Goal: Transaction & Acquisition: Subscribe to service/newsletter

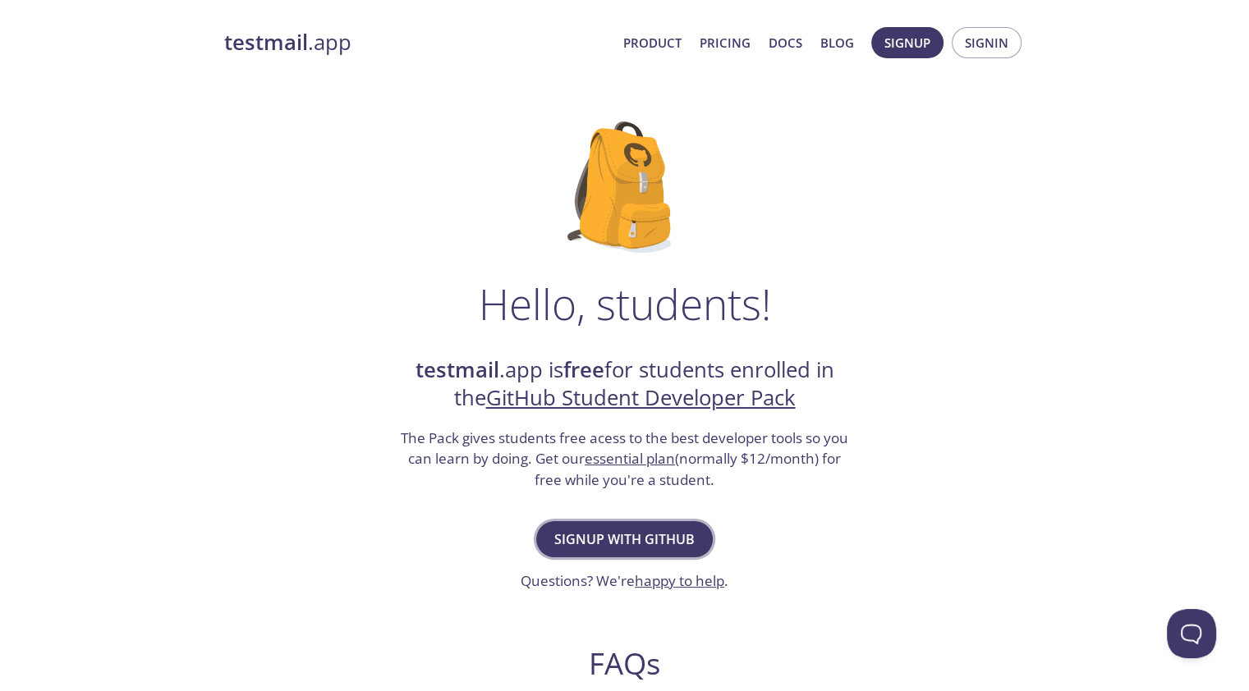
click at [663, 533] on span "Signup with GitHub" at bounding box center [624, 539] width 140 height 23
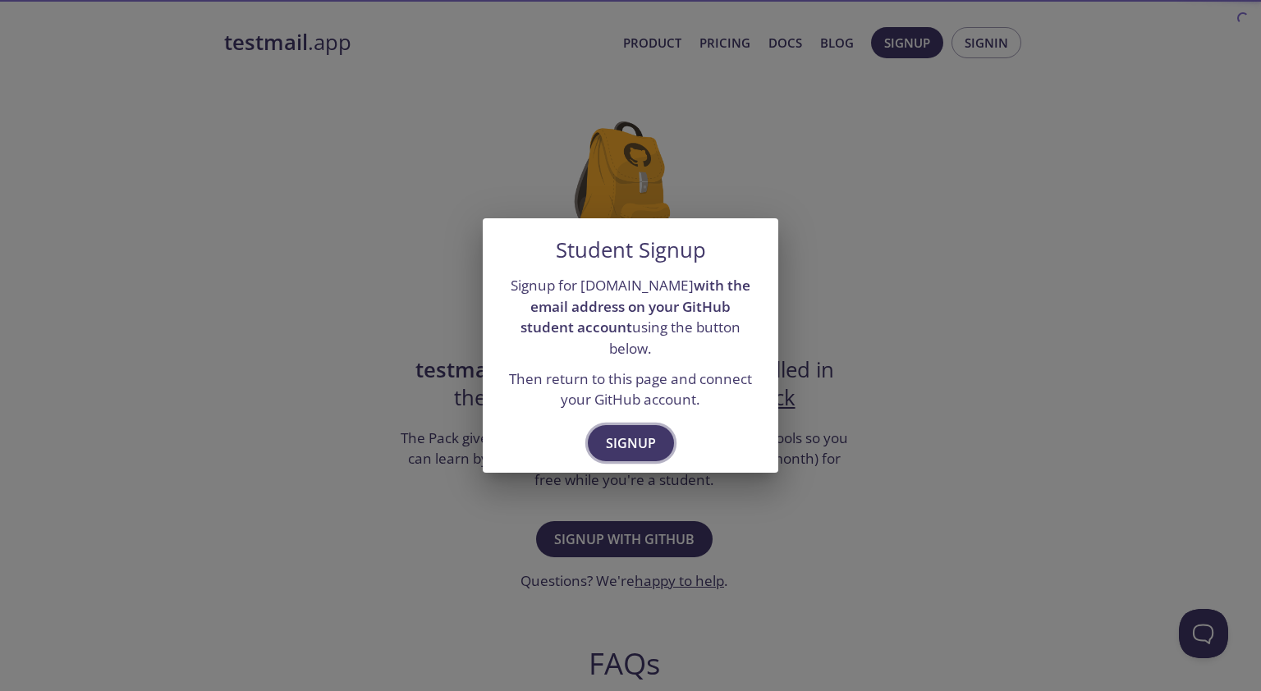
click at [634, 448] on button "Signup" at bounding box center [631, 443] width 86 height 36
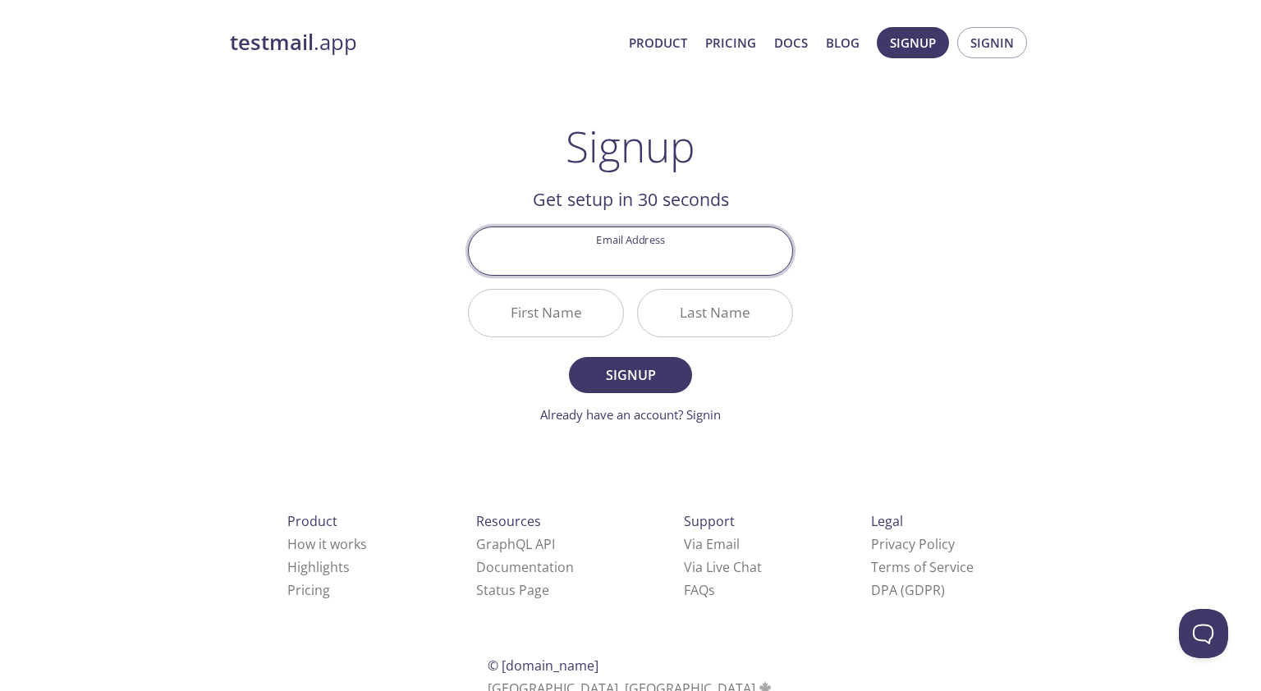
click at [647, 257] on input "Email Address" at bounding box center [631, 250] width 324 height 47
type input "[EMAIL_ADDRESS][DOMAIN_NAME]"
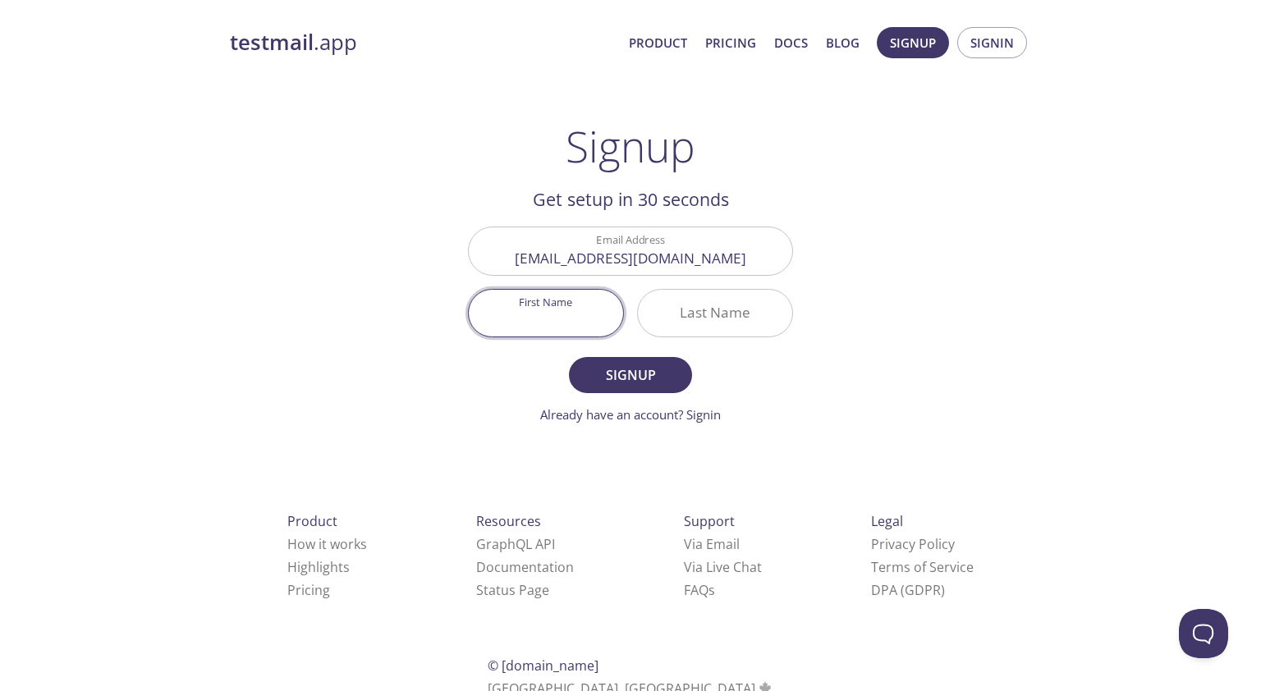
click at [562, 320] on input "First Name" at bounding box center [546, 313] width 154 height 47
click at [893, 46] on span "Signup" at bounding box center [913, 42] width 46 height 21
click at [903, 44] on span "Signup" at bounding box center [913, 42] width 46 height 21
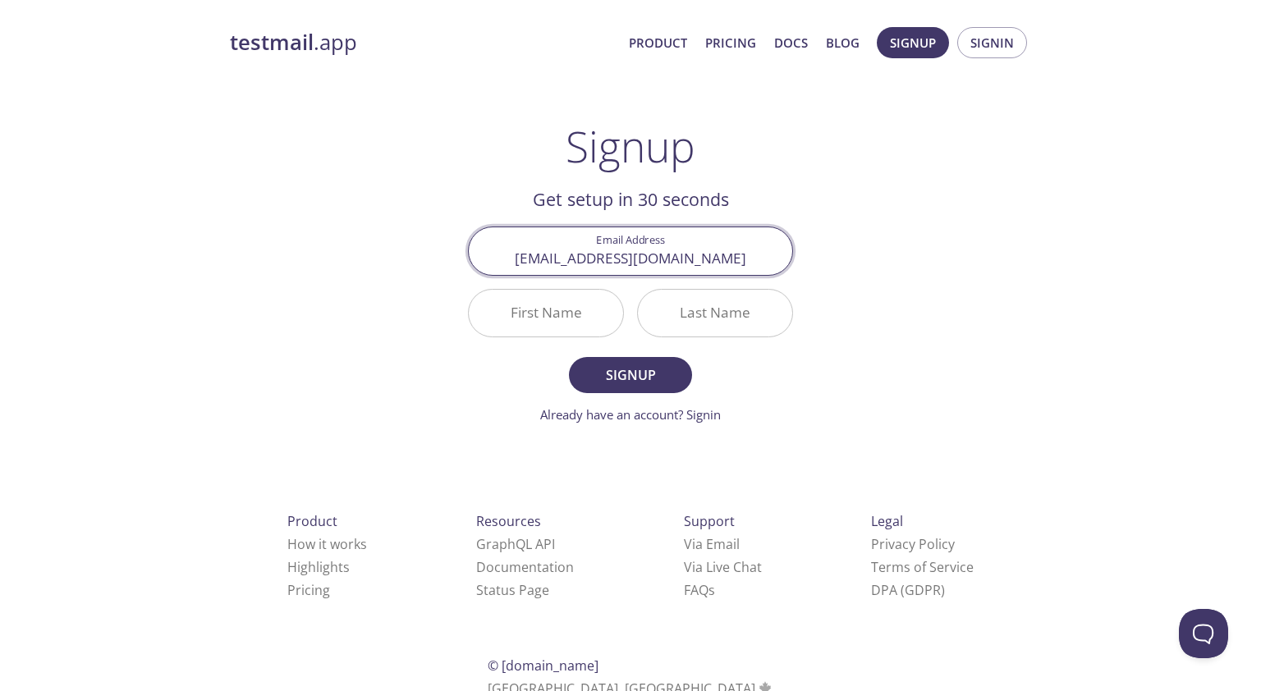
click at [680, 254] on input "[EMAIL_ADDRESS][DOMAIN_NAME]" at bounding box center [631, 250] width 324 height 47
click at [570, 310] on input "First Name" at bounding box center [546, 313] width 154 height 47
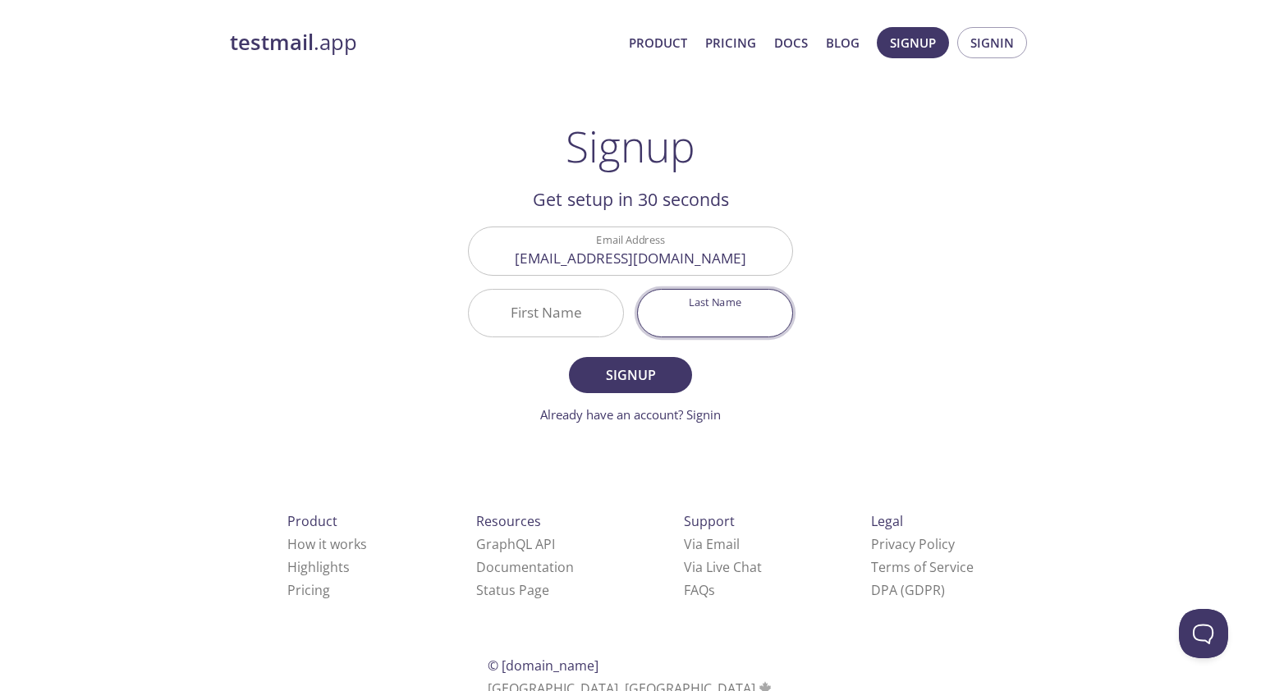
click at [739, 327] on input "Last Name" at bounding box center [715, 313] width 154 height 47
click at [572, 345] on form "Email Address [EMAIL_ADDRESS][DOMAIN_NAME] First Name Last Name Signup Already …" at bounding box center [630, 325] width 325 height 197
click at [581, 318] on input "First Name" at bounding box center [546, 313] width 154 height 47
type input "L"
type input "YAOœ"
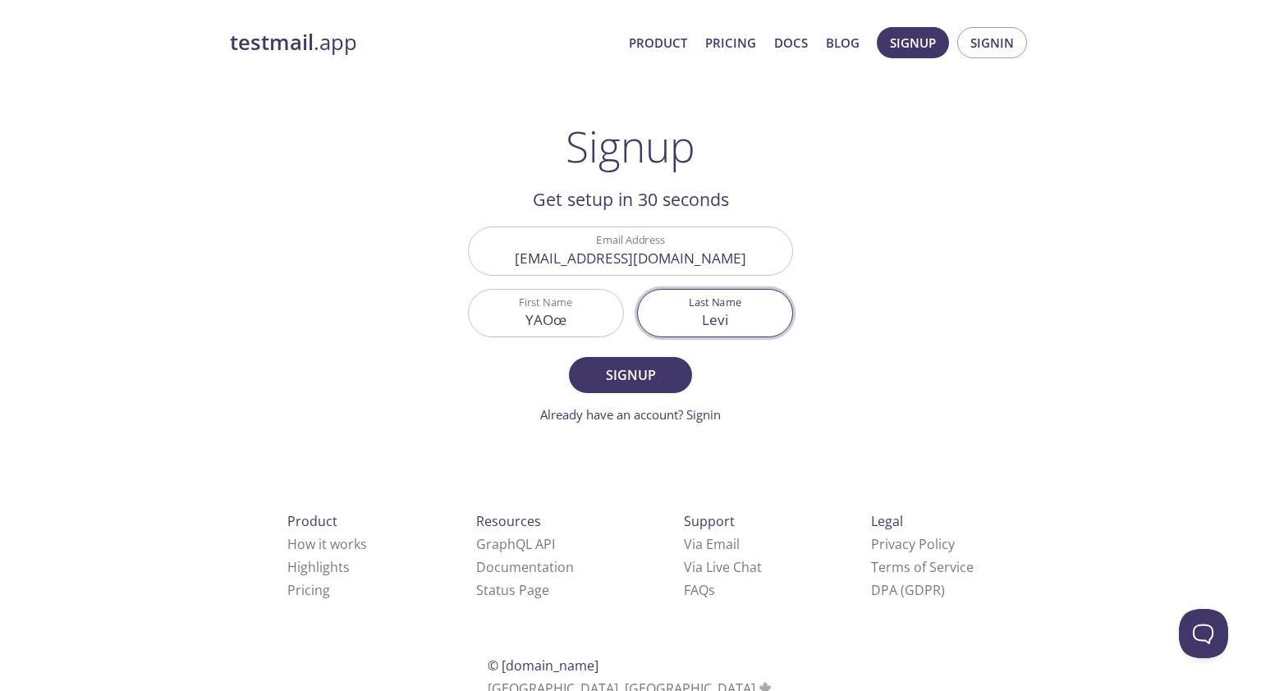
type input "Levi"
click at [581, 316] on input "YAOœ" at bounding box center [546, 313] width 154 height 47
type input "[PERSON_NAME]"
click at [660, 366] on span "Signup" at bounding box center [630, 375] width 87 height 23
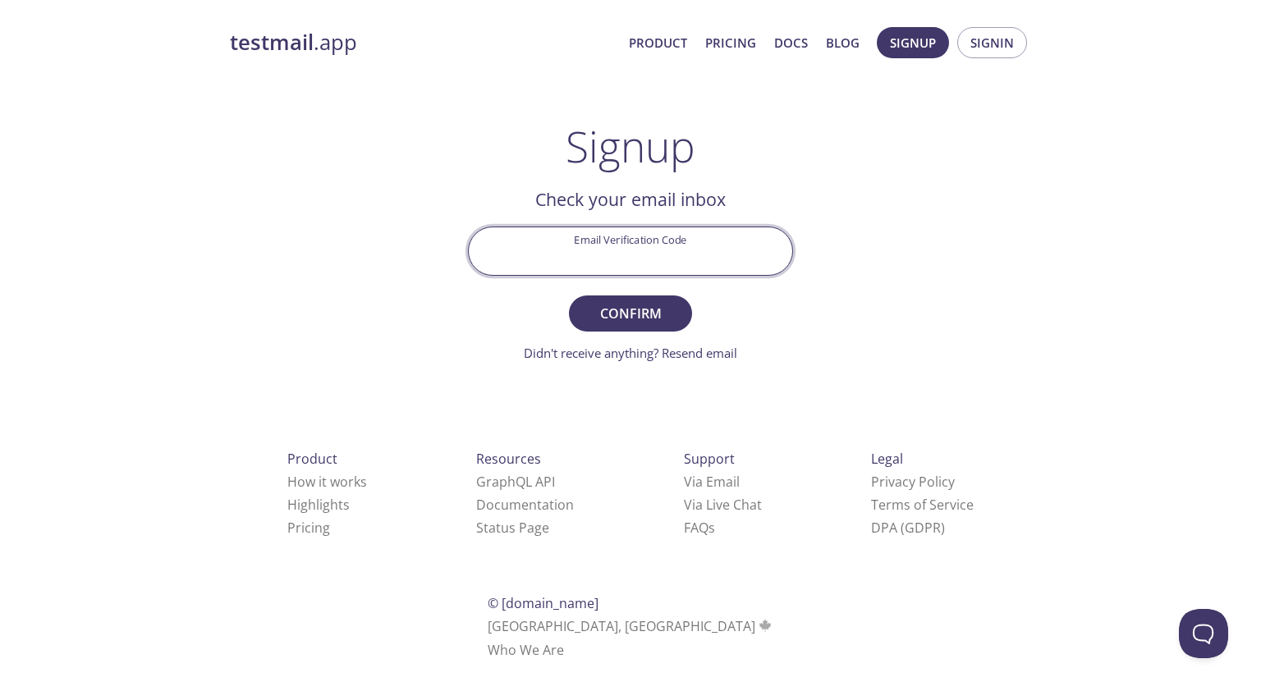
click at [596, 243] on input "Email Verification Code" at bounding box center [631, 250] width 324 height 47
paste input "S9M7PT9"
type input "S9M7PT9"
click at [569, 296] on button "Confirm" at bounding box center [630, 314] width 123 height 36
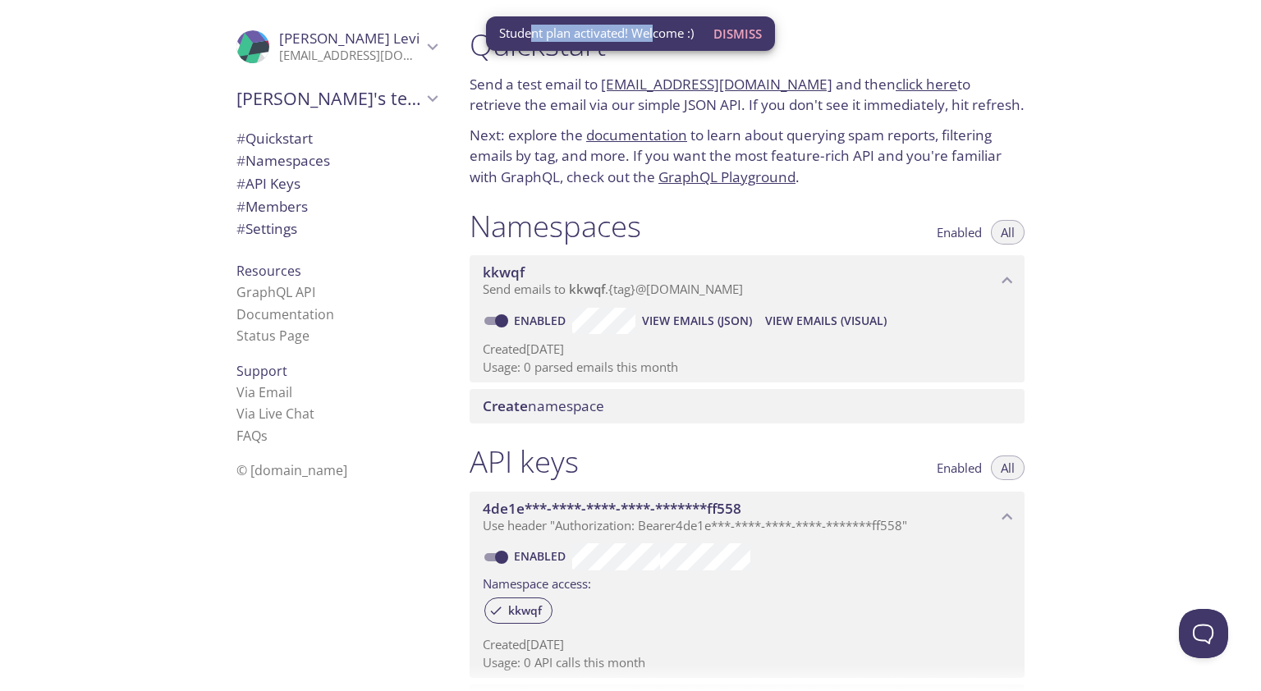
drag, startPoint x: 533, startPoint y: 34, endPoint x: 655, endPoint y: 34, distance: 122.4
click at [655, 34] on span "Student plan activated! Welcome :)" at bounding box center [596, 33] width 195 height 17
drag, startPoint x: 683, startPoint y: 33, endPoint x: 703, endPoint y: 46, distance: 23.7
click at [684, 31] on span "Student plan activated! Welcome :)" at bounding box center [596, 33] width 195 height 17
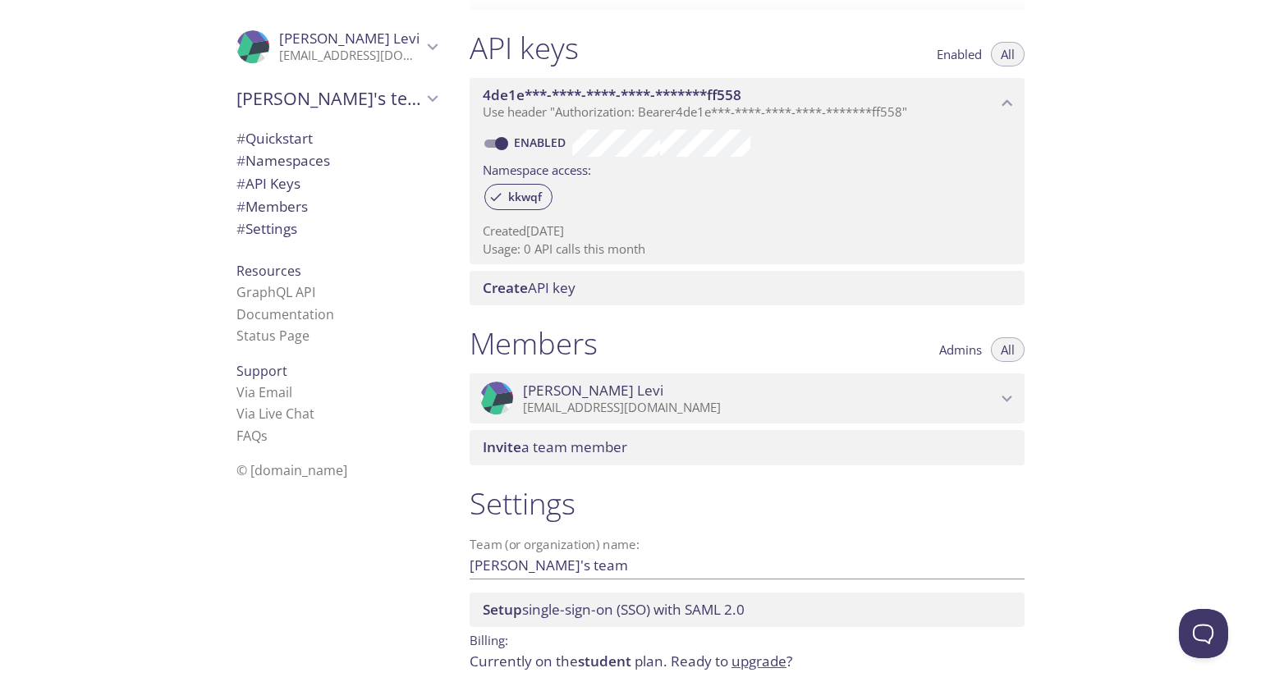
scroll to position [476, 0]
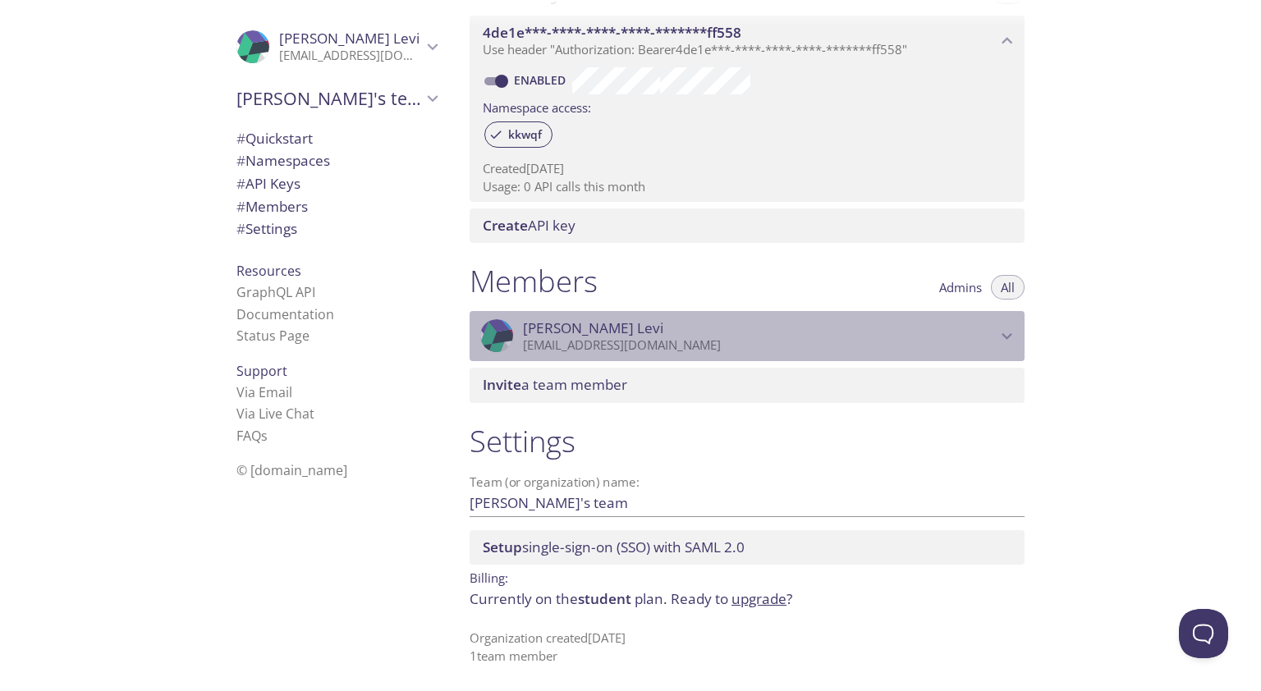
click at [753, 337] on p "[EMAIL_ADDRESS][DOMAIN_NAME]" at bounding box center [760, 345] width 474 height 16
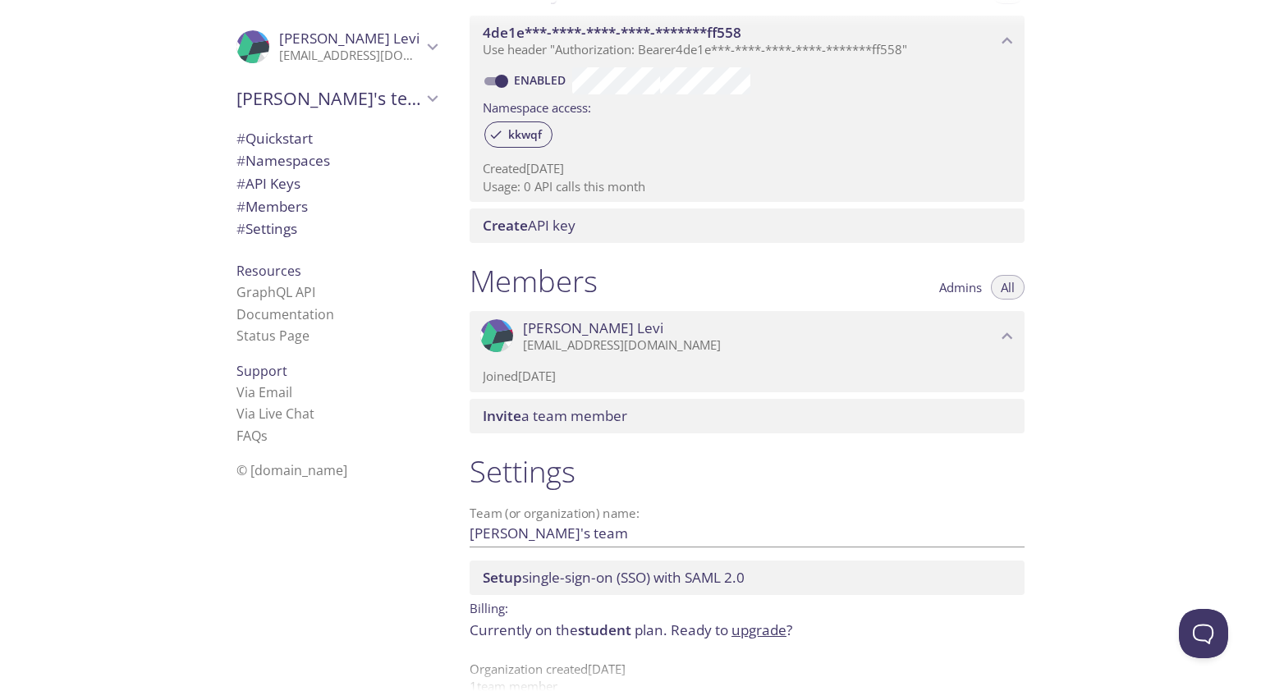
click at [753, 337] on p "[EMAIL_ADDRESS][DOMAIN_NAME]" at bounding box center [760, 345] width 474 height 16
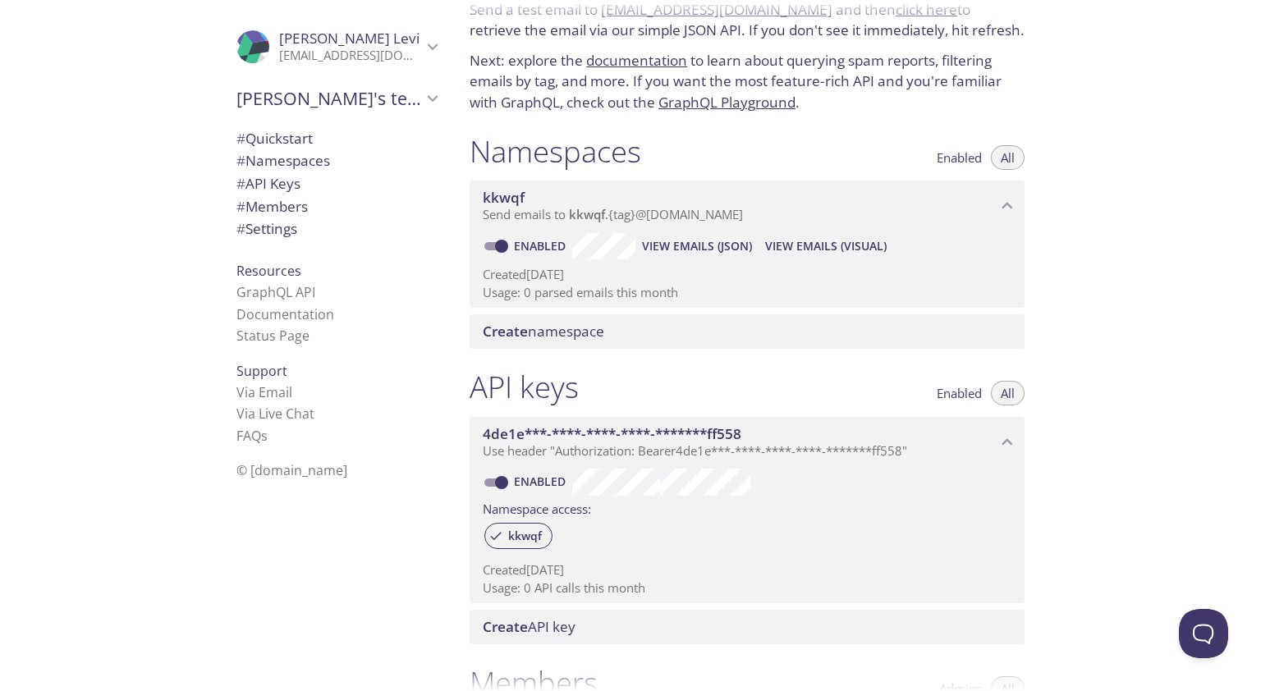
scroll to position [0, 0]
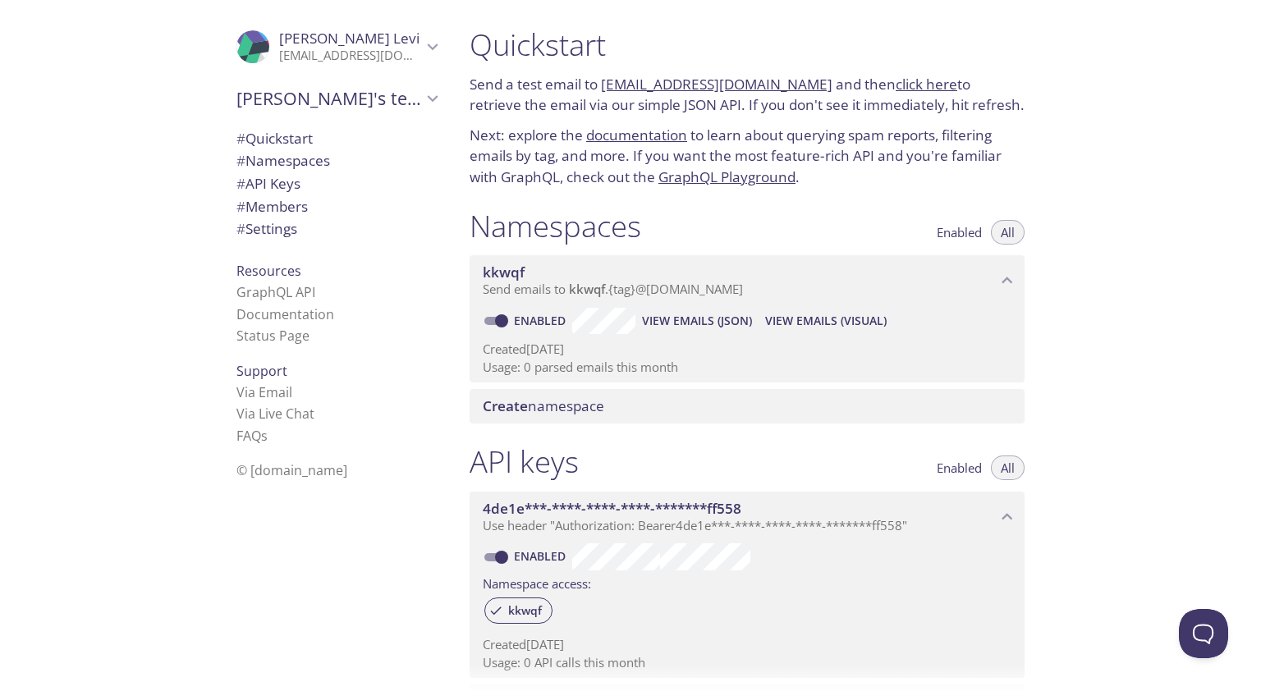
click at [292, 152] on span "# Namespaces" at bounding box center [283, 160] width 94 height 19
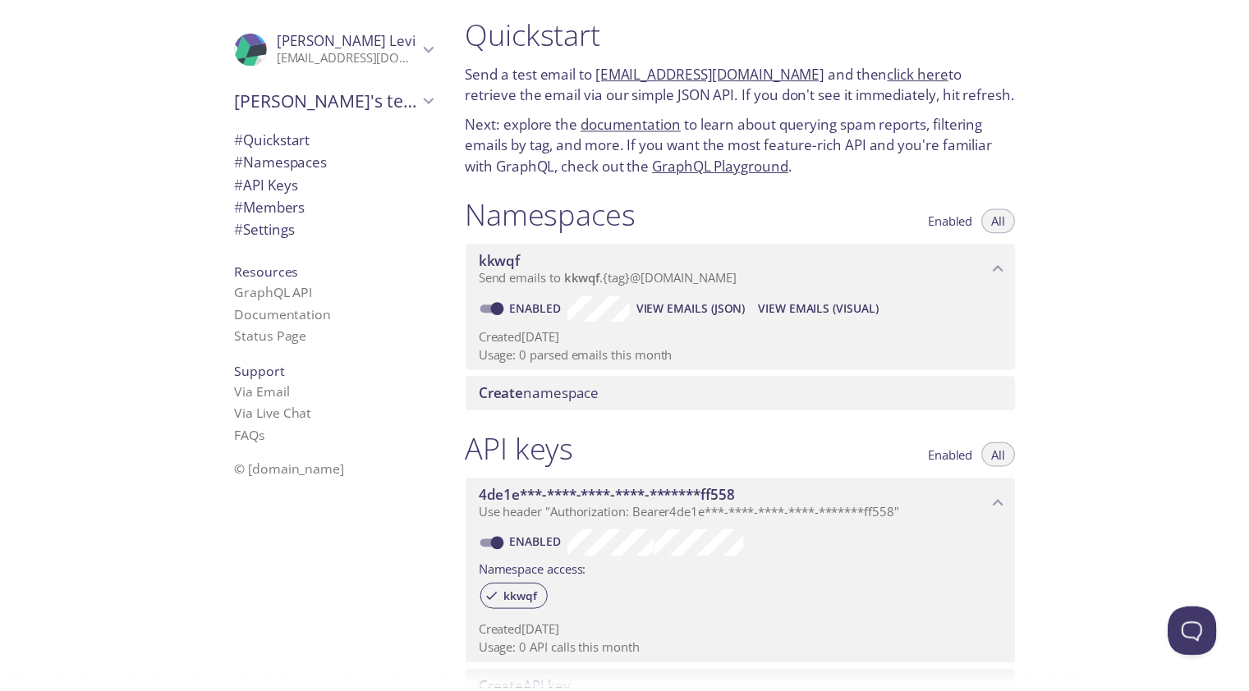
scroll to position [10, 0]
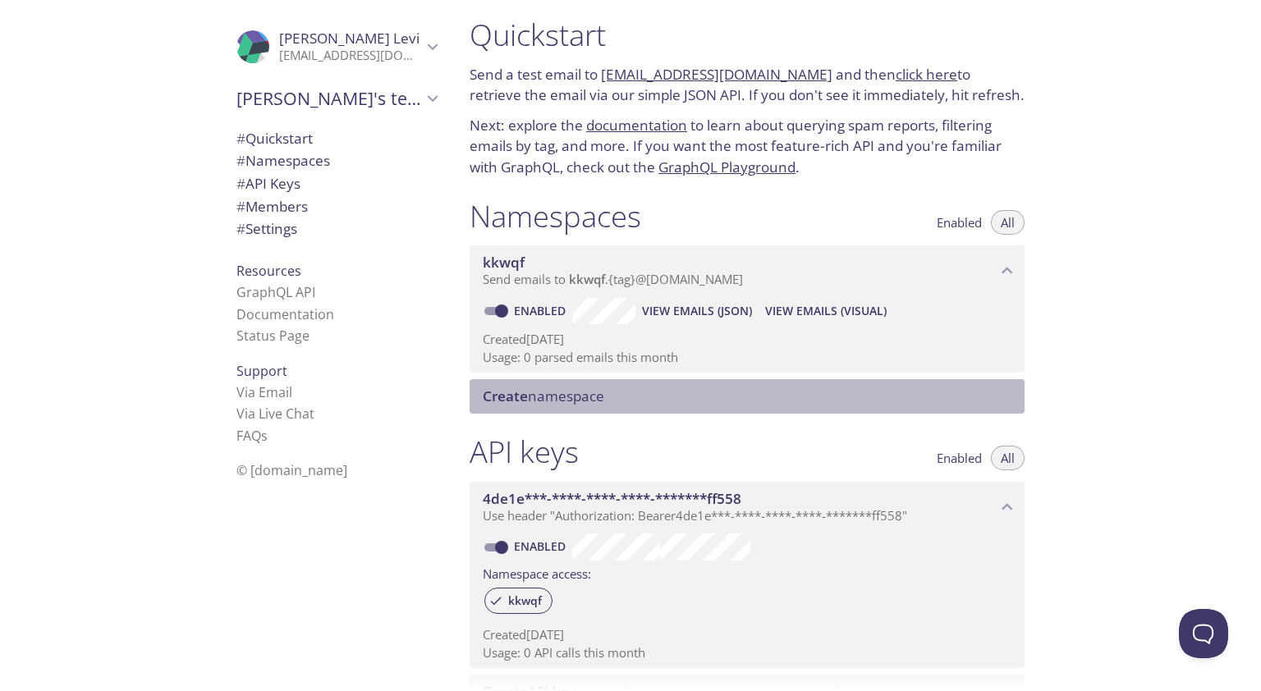
click at [585, 402] on span "Create namespace" at bounding box center [544, 396] width 122 height 19
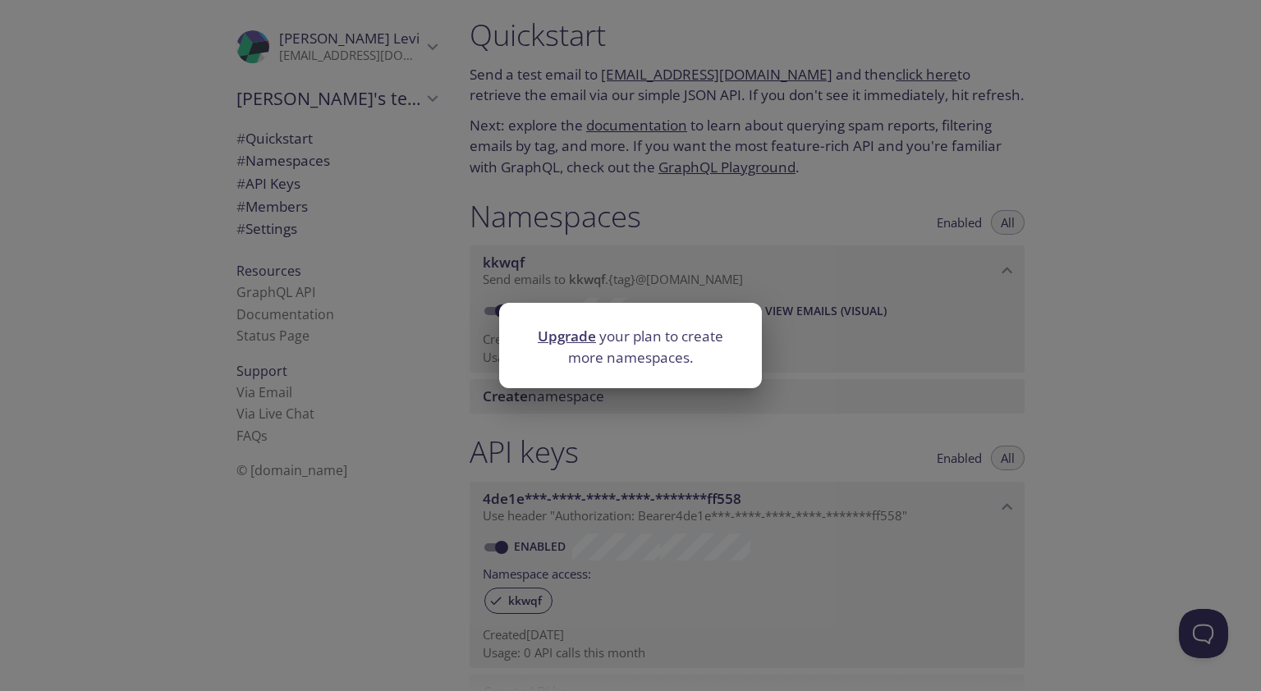
click at [575, 342] on link "Upgrade" at bounding box center [567, 336] width 58 height 19
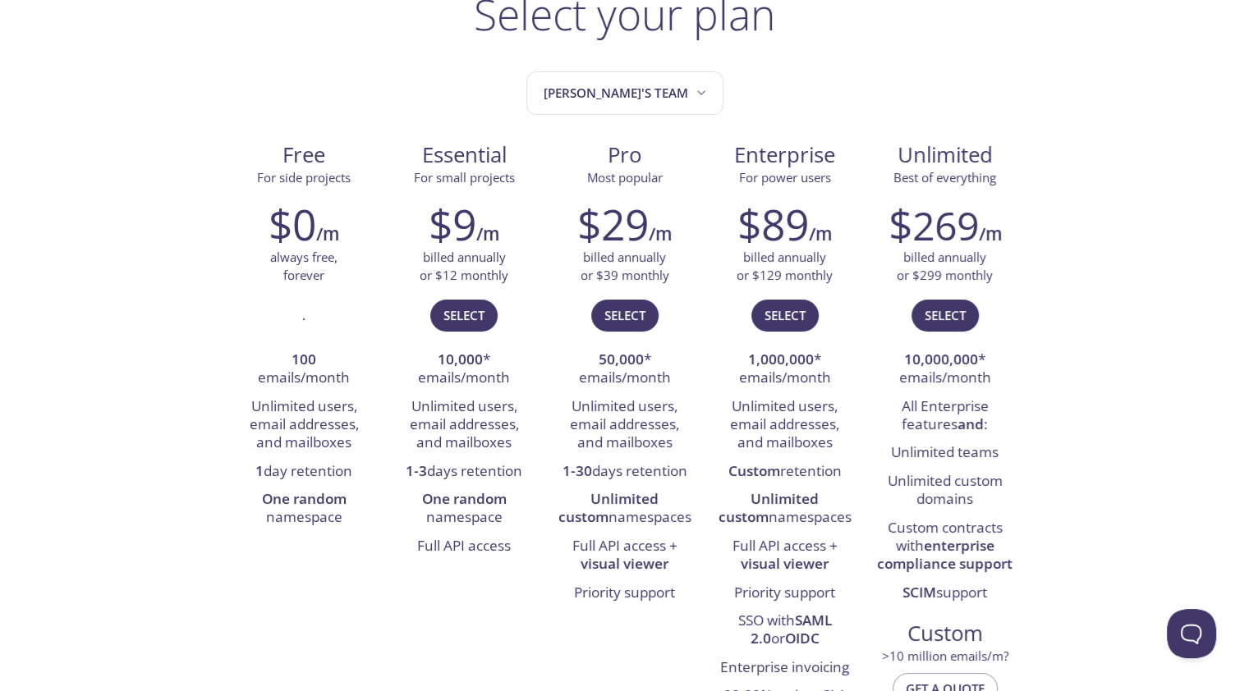
scroll to position [99, 0]
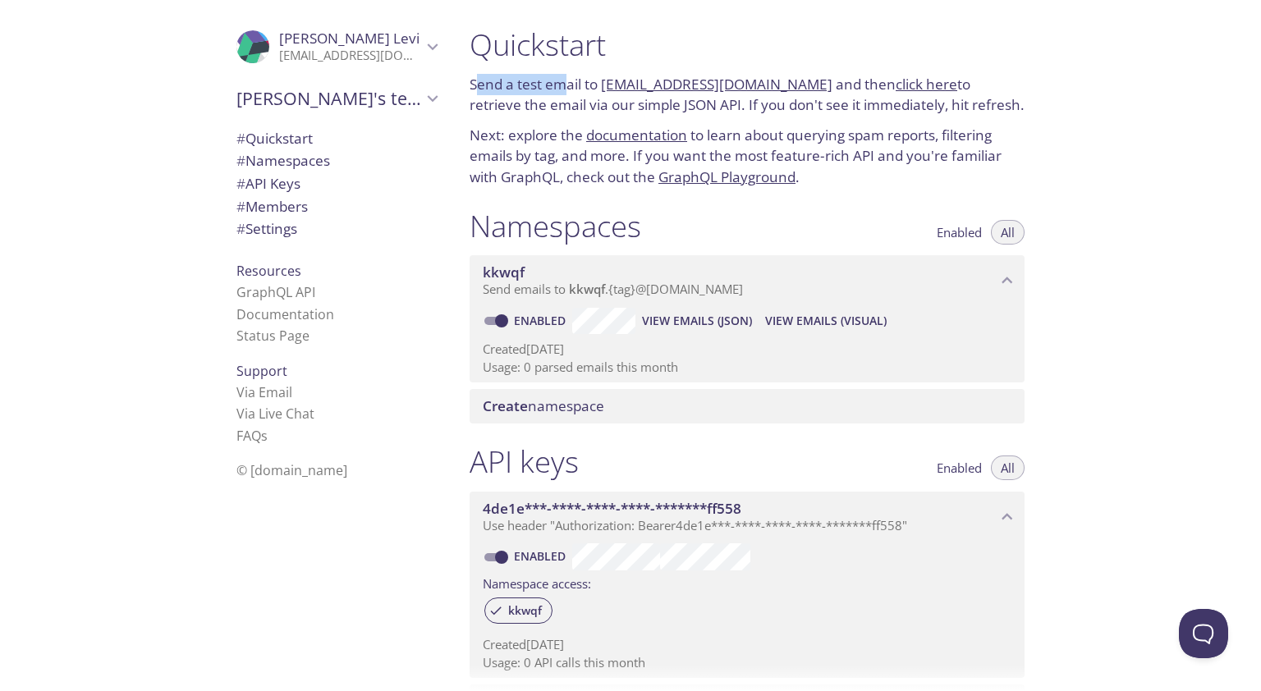
drag, startPoint x: 519, startPoint y: 87, endPoint x: 567, endPoint y: 87, distance: 48.4
click at [567, 87] on p "Send a test email to kkwqf.test@inbox.testmail.app and then click here to retri…" at bounding box center [747, 95] width 555 height 42
click at [691, 88] on link "kkwqf.test@inbox.testmail.app" at bounding box center [717, 84] width 232 height 19
click at [672, 86] on link "kkwqf.test@inbox.testmail.app" at bounding box center [717, 84] width 232 height 19
click at [708, 37] on h1 "Quickstart" at bounding box center [747, 44] width 555 height 37
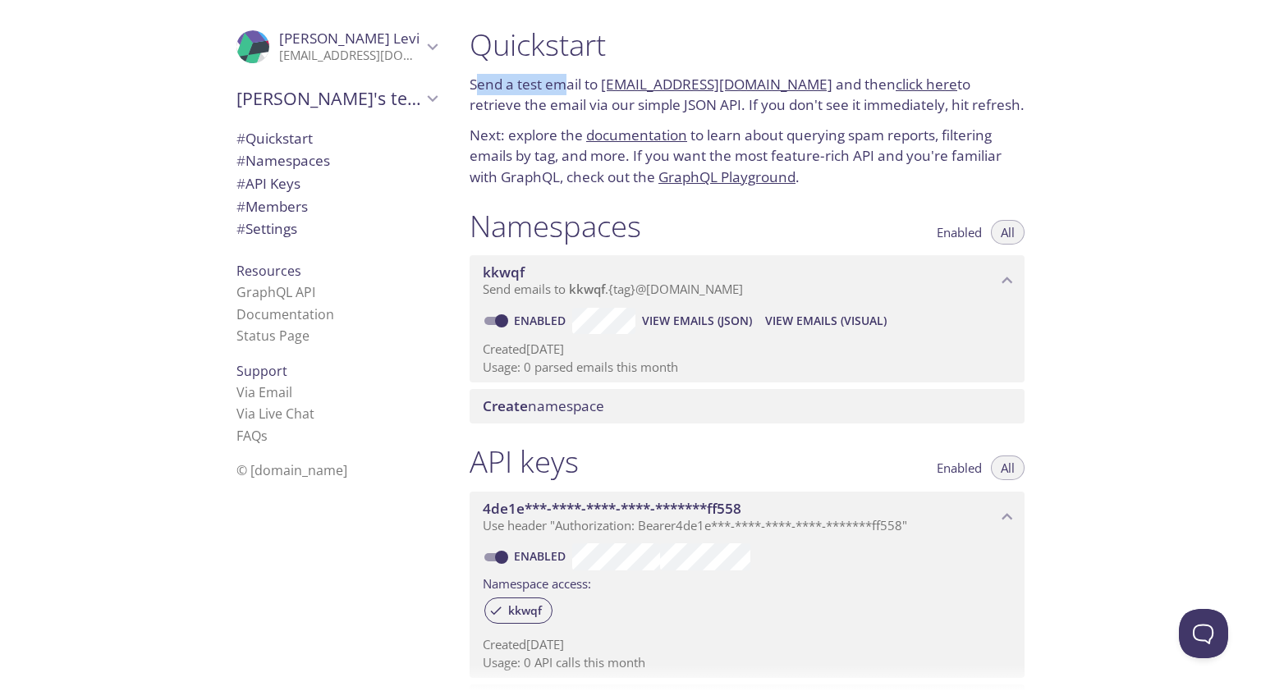
click at [742, 83] on link "kkwqf.test@inbox.testmail.app" at bounding box center [717, 84] width 232 height 19
click at [758, 52] on h1 "Quickstart" at bounding box center [747, 44] width 555 height 37
click at [703, 58] on h1 "Quickstart" at bounding box center [747, 44] width 555 height 37
click at [533, 94] on p "Send a test email to kkwqf.test@inbox.testmail.app and then click here to retri…" at bounding box center [747, 95] width 555 height 42
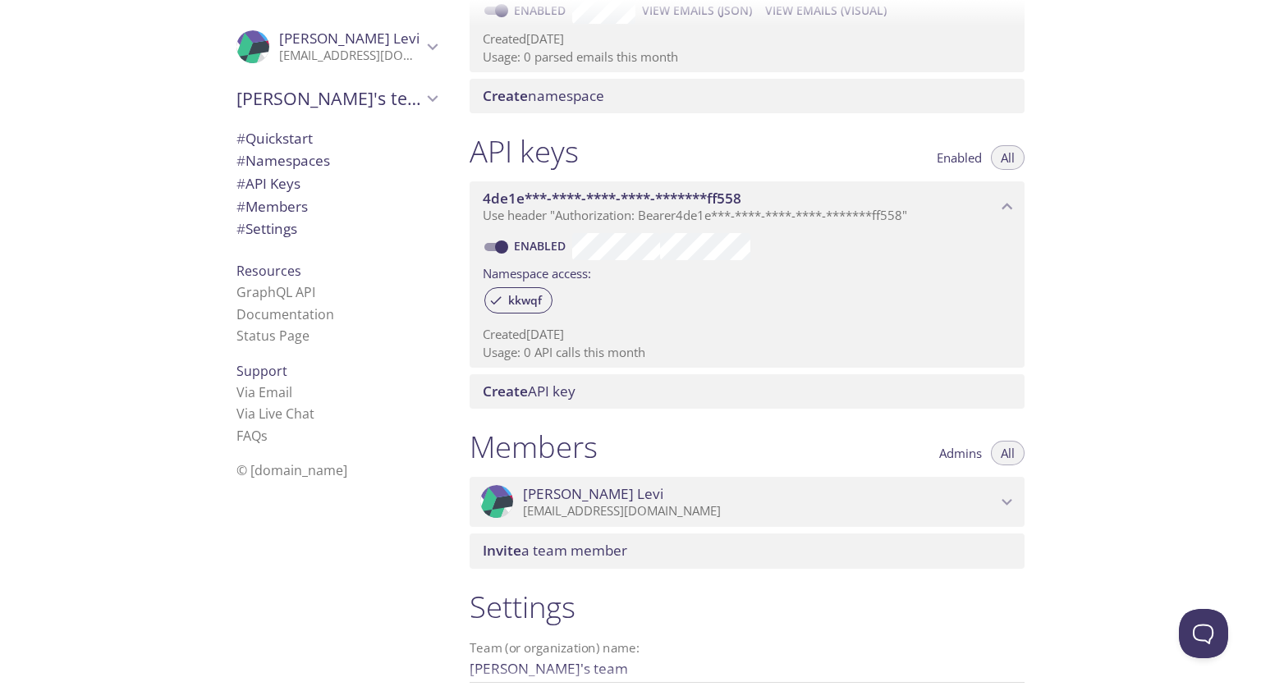
scroll to position [279, 0]
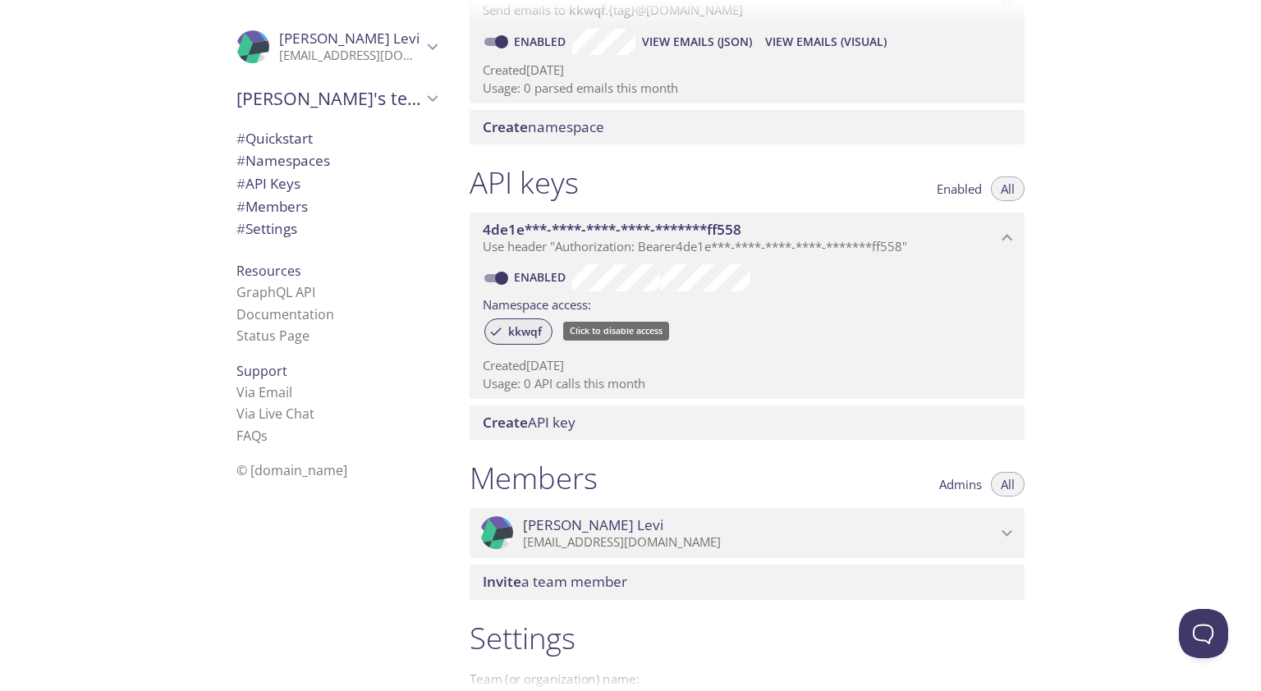
click at [529, 334] on span "kkwqf" at bounding box center [524, 331] width 53 height 15
click at [495, 333] on icon at bounding box center [496, 331] width 15 height 15
click at [499, 273] on input "Enabled" at bounding box center [501, 279] width 59 height 20
click at [484, 279] on input "Disabled" at bounding box center [488, 279] width 59 height 20
checkbox input "true"
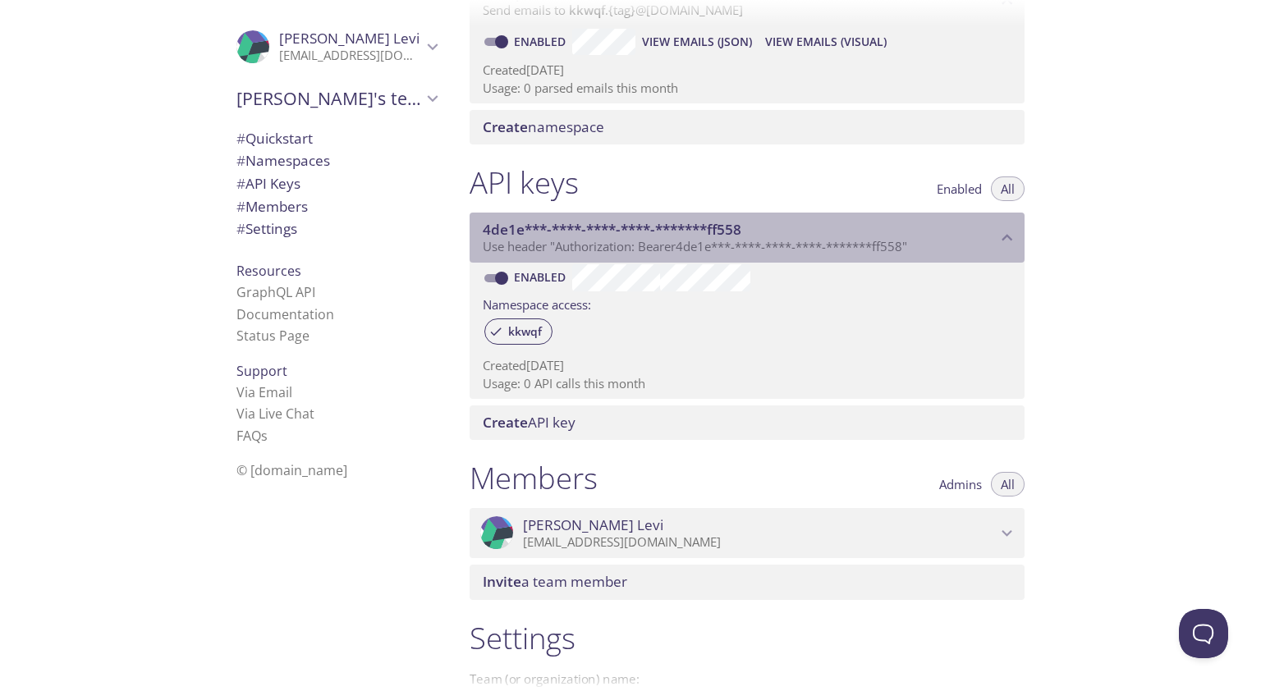
click at [510, 234] on span "4de1e***-****-****-****-*******ff558" at bounding box center [612, 229] width 259 height 19
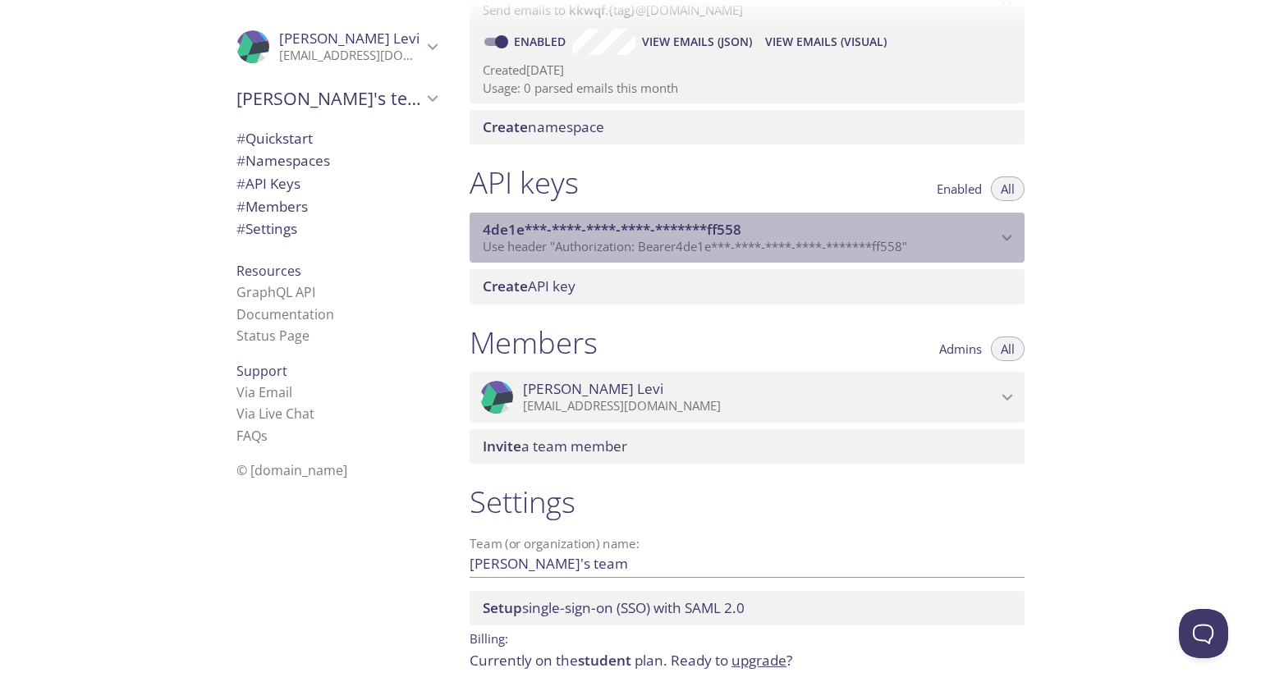
click at [510, 234] on span "4de1e***-****-****-****-*******ff558" at bounding box center [612, 229] width 259 height 19
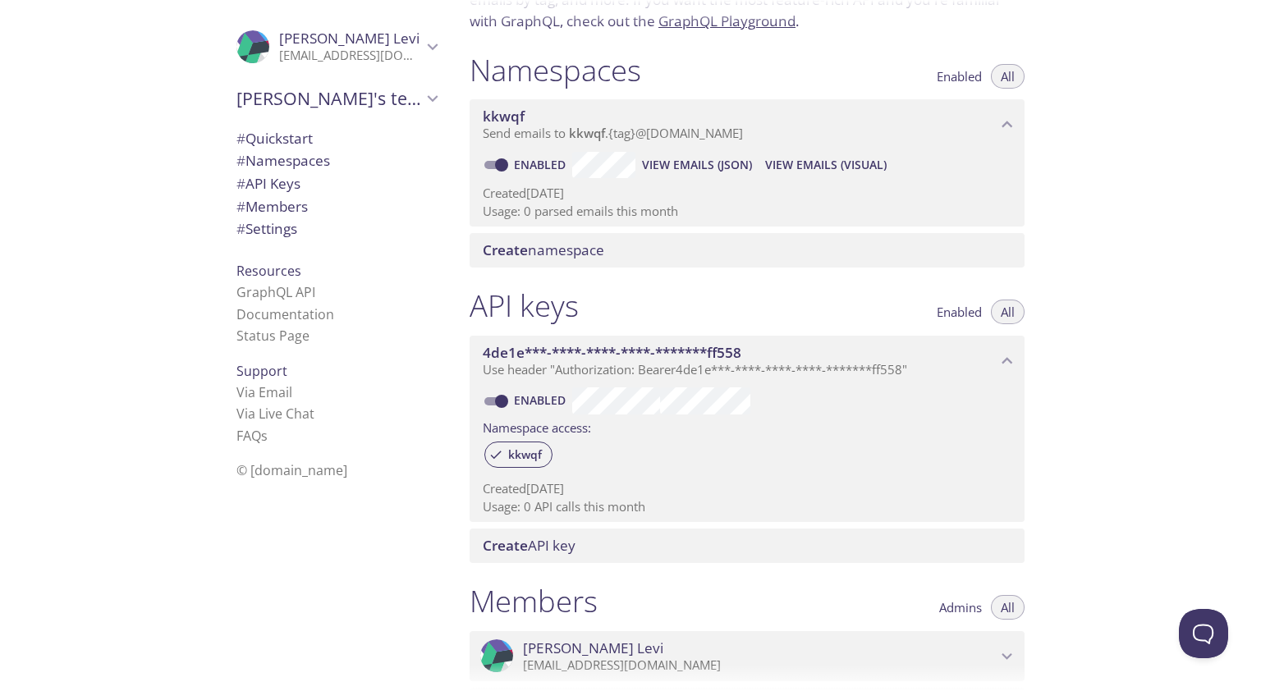
scroll to position [0, 0]
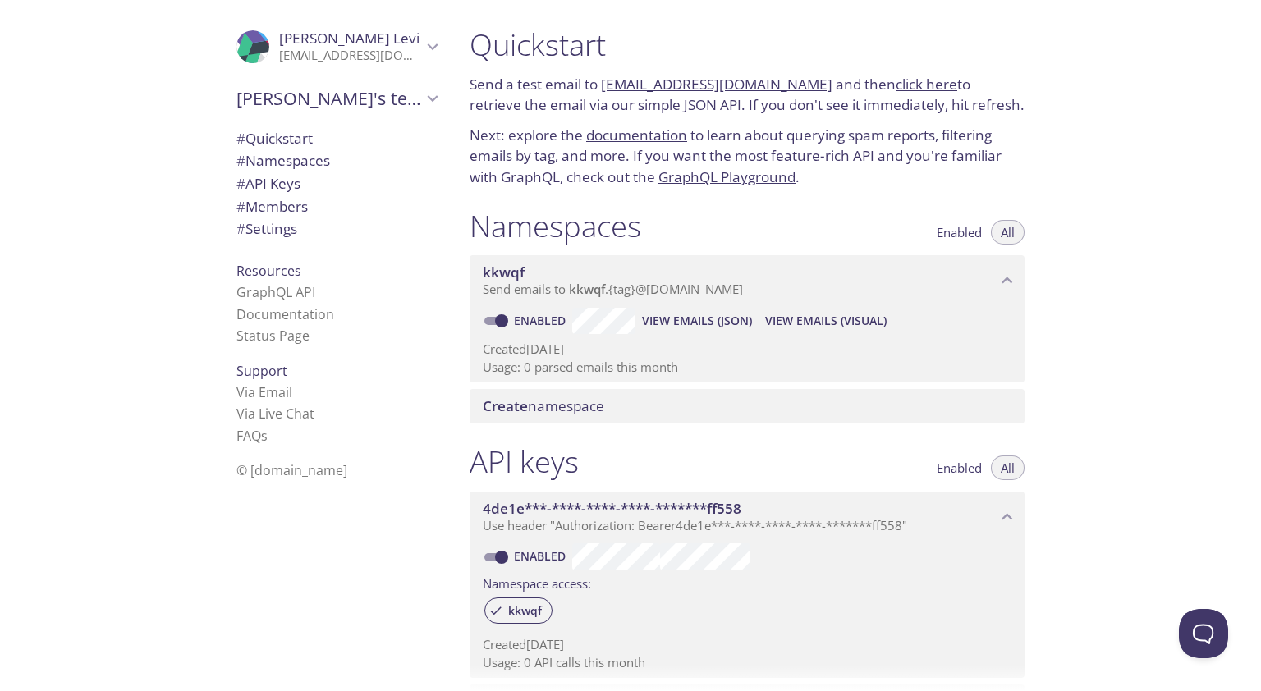
click at [287, 183] on span "# API Keys" at bounding box center [268, 183] width 64 height 19
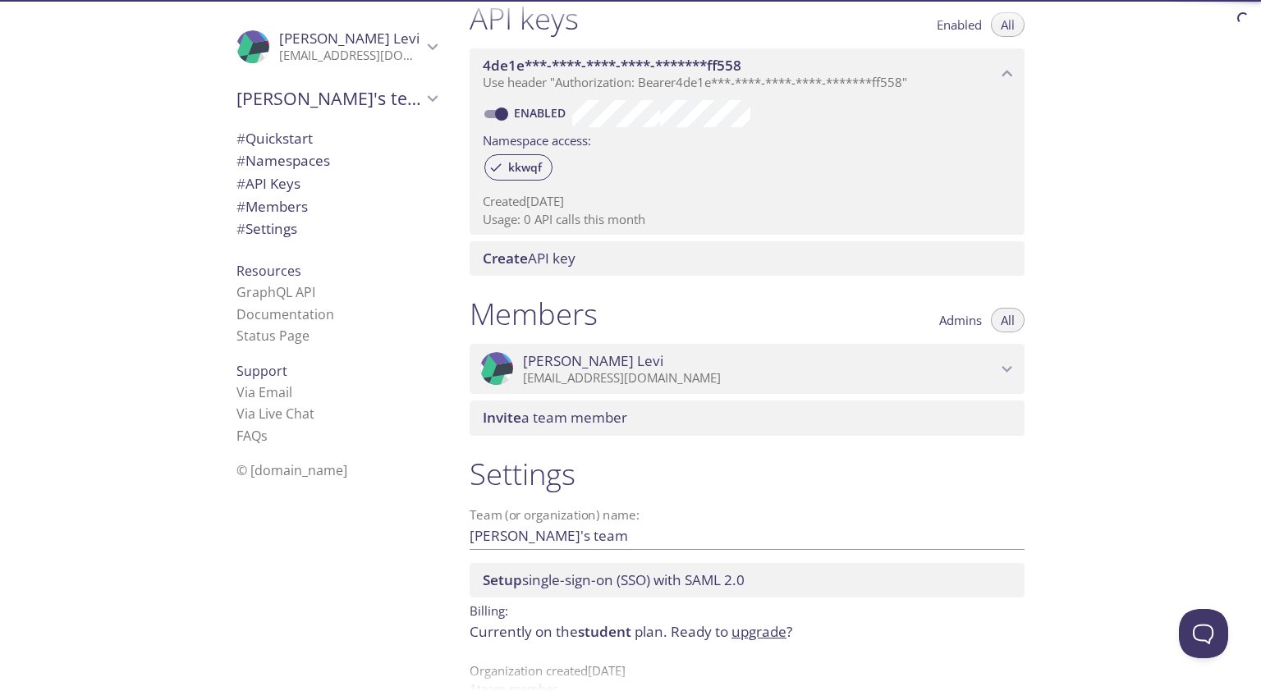
click at [282, 203] on span "# Members" at bounding box center [271, 206] width 71 height 19
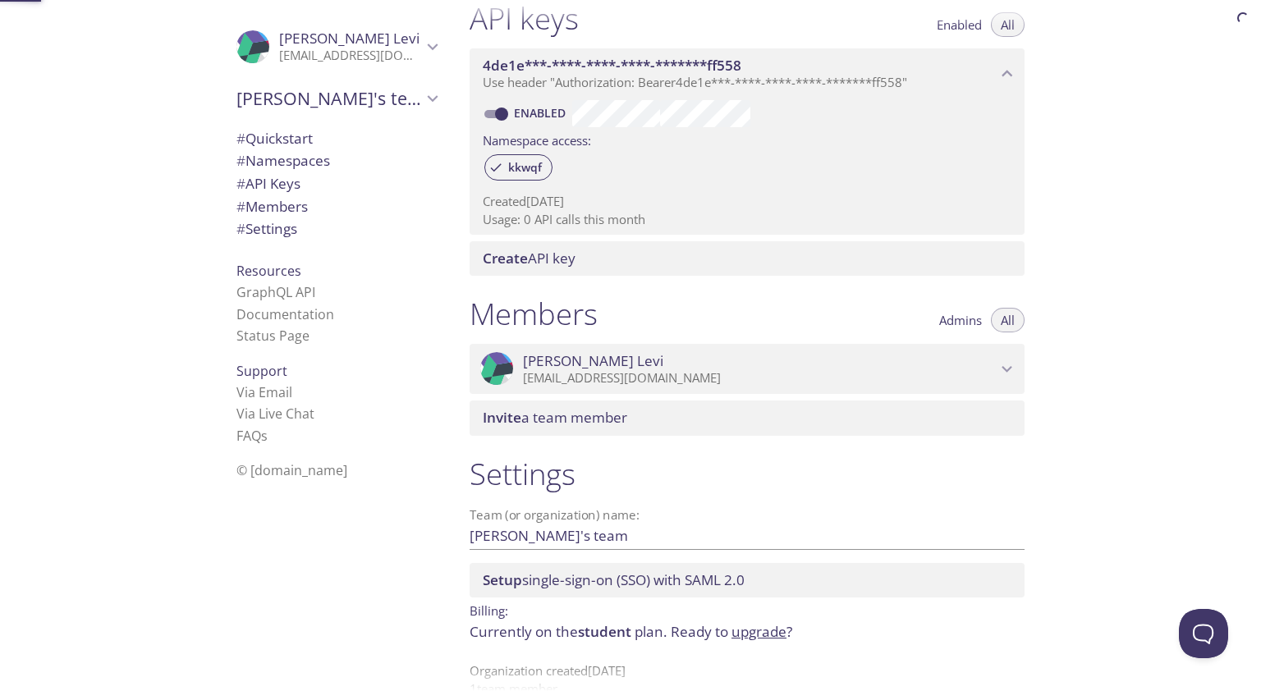
scroll to position [476, 0]
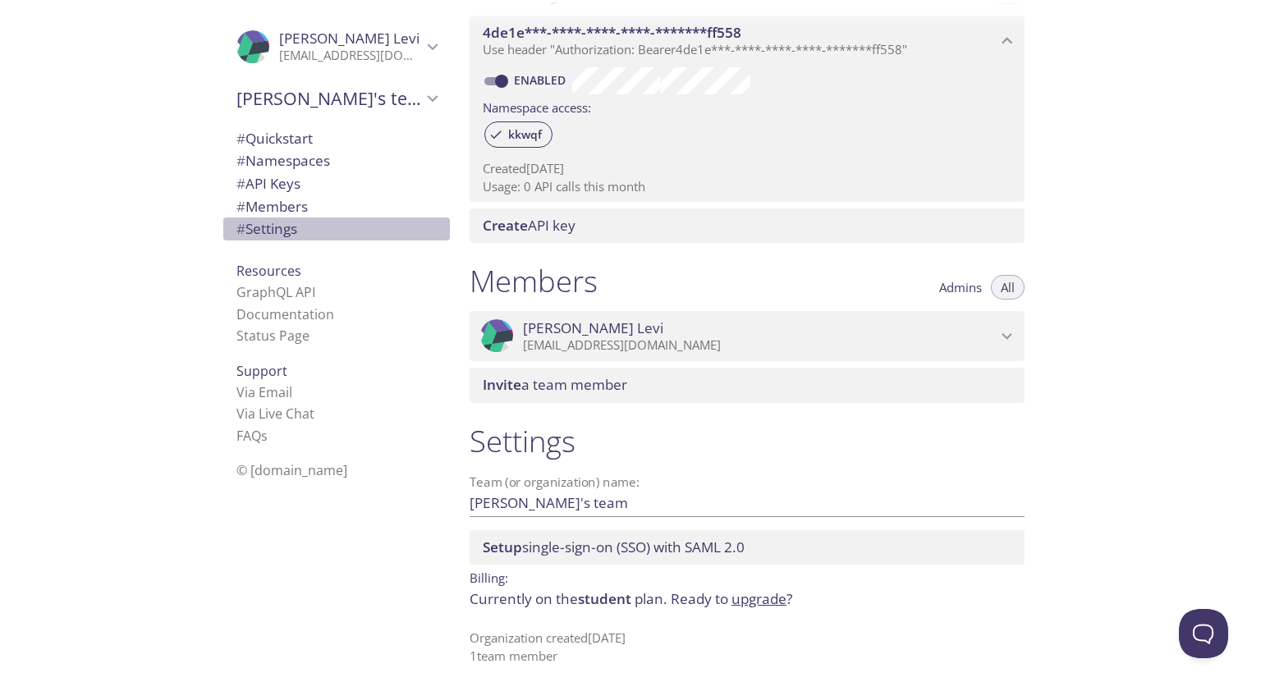
click at [273, 230] on span "# Settings" at bounding box center [266, 228] width 61 height 19
click at [273, 231] on span "# Settings" at bounding box center [266, 228] width 61 height 19
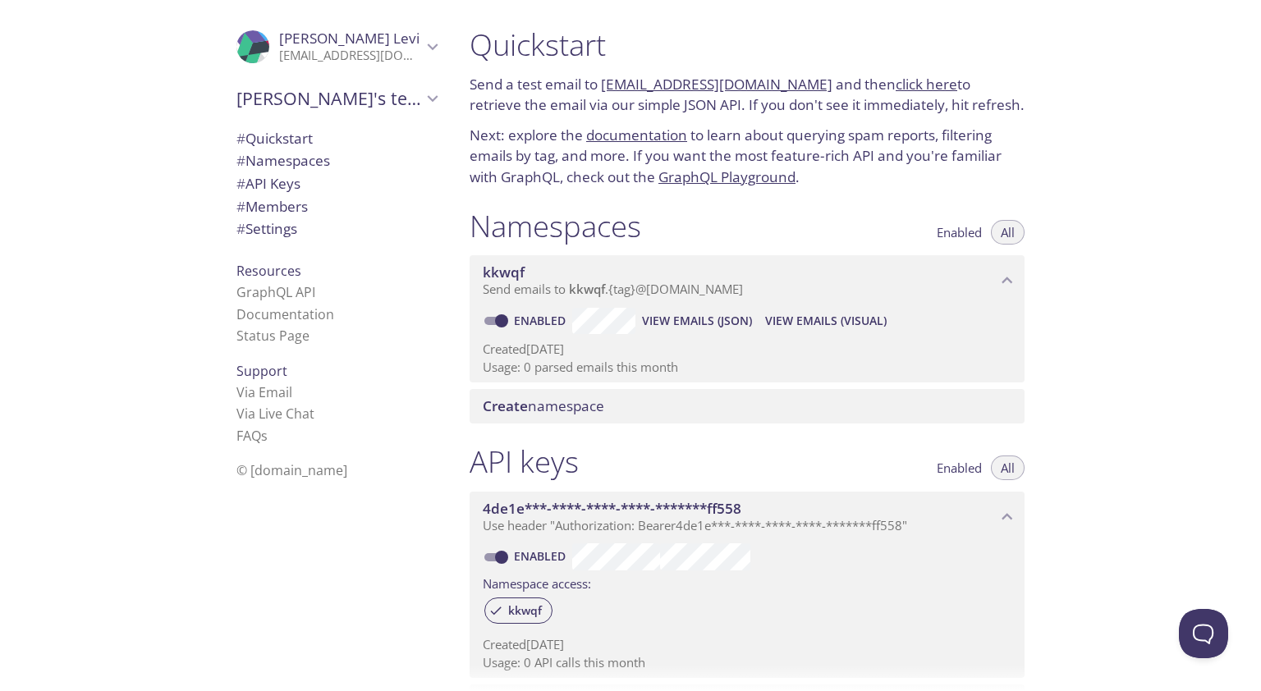
click at [317, 42] on span "YAO Levi" at bounding box center [349, 38] width 140 height 19
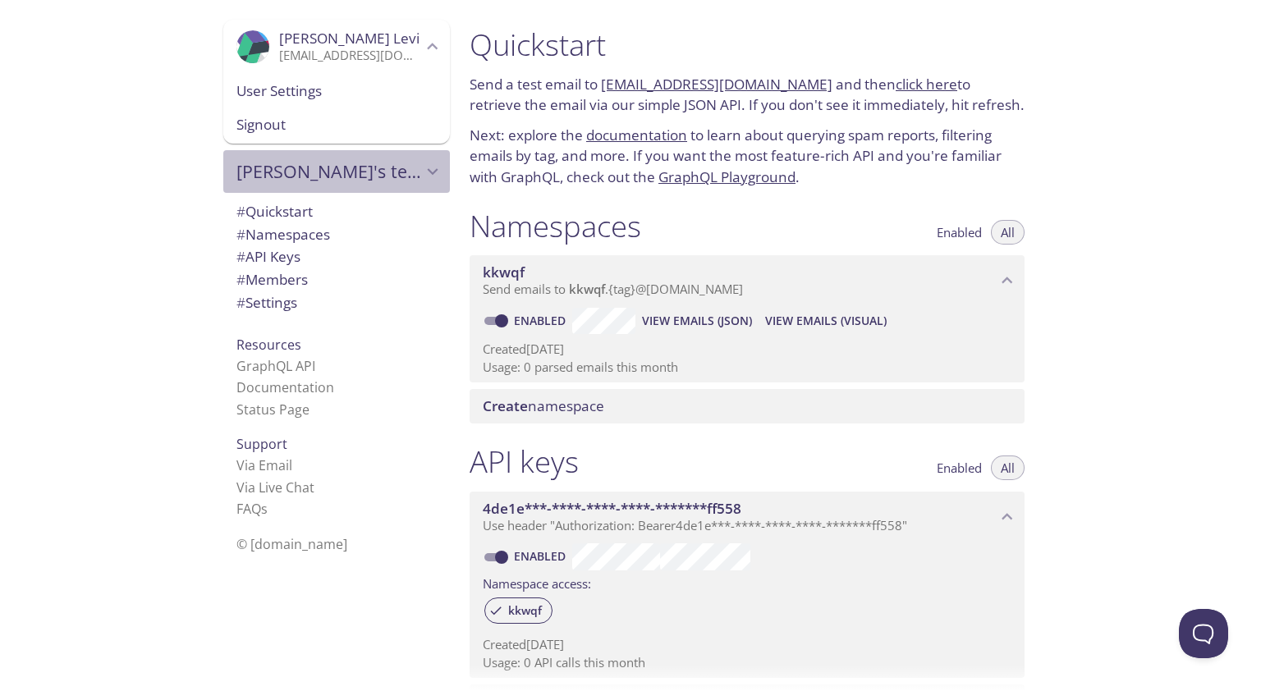
click at [353, 168] on span "YAO's team" at bounding box center [329, 171] width 186 height 23
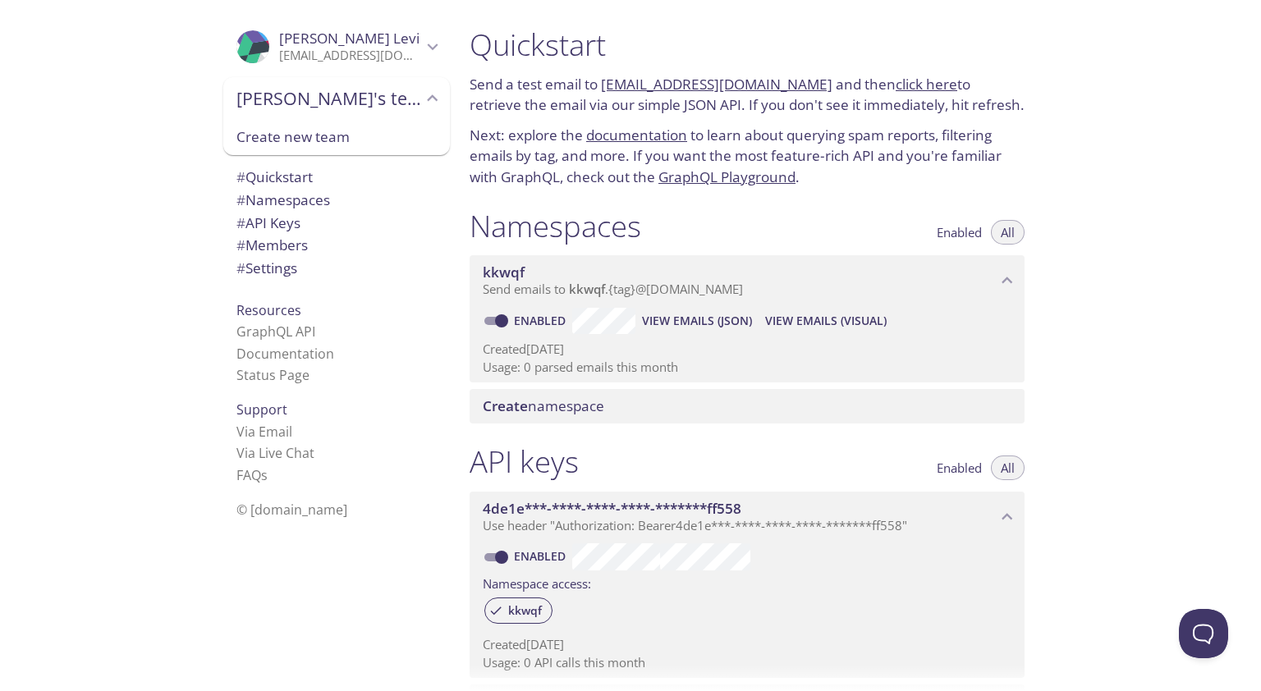
click at [354, 145] on span "Create new team" at bounding box center [336, 136] width 200 height 21
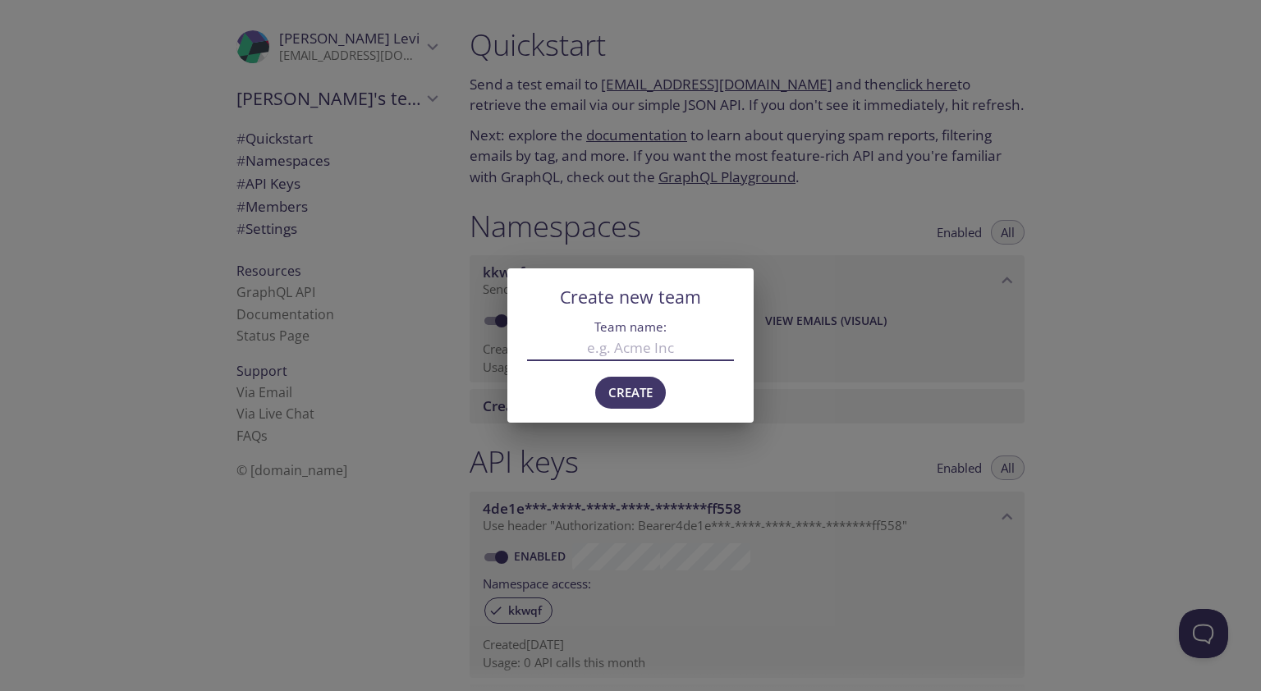
click at [716, 246] on div "Create new team Team name: Create" at bounding box center [630, 345] width 1261 height 691
